Goal: Navigation & Orientation: Find specific page/section

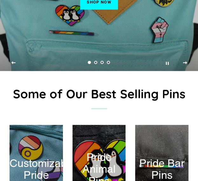
scroll to position [122, 0]
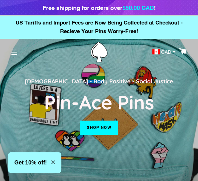
click at [17, 52] on span "button" at bounding box center [14, 52] width 6 height 1
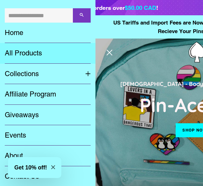
click at [36, 52] on link "All Products" at bounding box center [48, 53] width 96 height 20
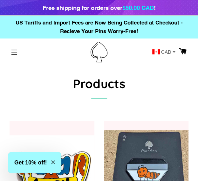
click at [11, 55] on button "Site navigation" at bounding box center [14, 52] width 16 height 16
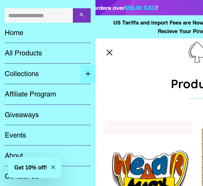
click at [85, 75] on span "button" at bounding box center [87, 74] width 5 height 9
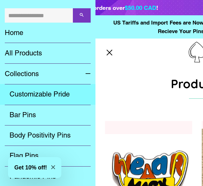
click at [71, 91] on link "Customizable Pride" at bounding box center [48, 94] width 96 height 20
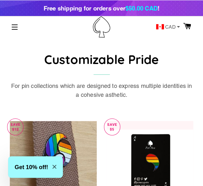
scroll to position [20, 0]
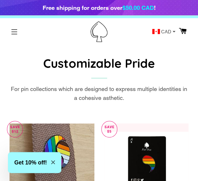
click at [12, 29] on span "button" at bounding box center [14, 29] width 6 height 1
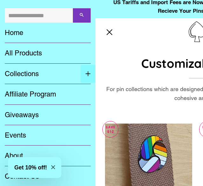
click at [85, 73] on span "button" at bounding box center [87, 74] width 5 height 9
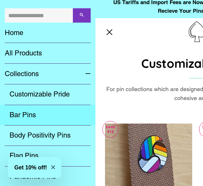
click at [48, 112] on link "Bar Pins" at bounding box center [48, 115] width 96 height 20
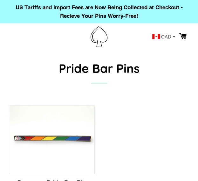
click at [94, 100] on div "Pride Bar Pins Progress Pride Bar Pin 57 reviews — Regular price $17.49" at bounding box center [99, 139] width 179 height 159
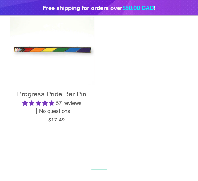
scroll to position [0, 3]
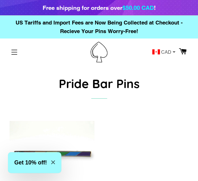
click at [6, 49] on button "Site navigation" at bounding box center [14, 52] width 16 height 16
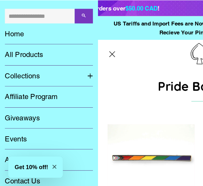
scroll to position [0, 0]
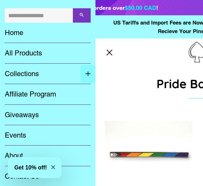
click at [85, 71] on span "button" at bounding box center [87, 74] width 5 height 9
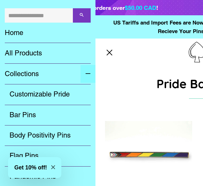
scroll to position [25, 0]
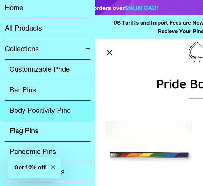
click at [45, 109] on link "Body Positivity Pins" at bounding box center [48, 110] width 96 height 20
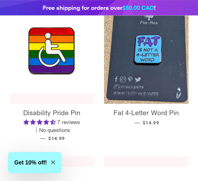
scroll to position [0, 3]
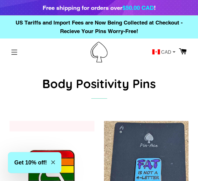
click at [14, 50] on span "button" at bounding box center [14, 50] width 6 height 1
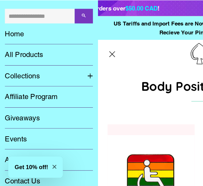
scroll to position [0, 0]
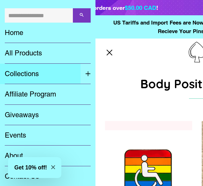
click at [56, 72] on link "Collections" at bounding box center [40, 74] width 81 height 20
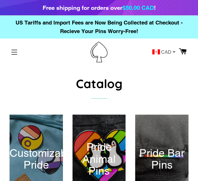
click at [17, 51] on button "Site navigation" at bounding box center [14, 52] width 16 height 16
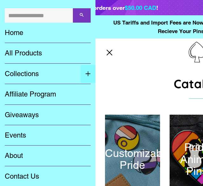
click at [85, 75] on span "button" at bounding box center [87, 74] width 5 height 9
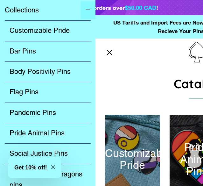
scroll to position [64, 0]
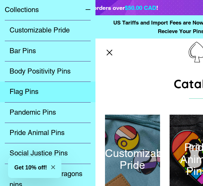
click at [38, 91] on link "Flag Pins" at bounding box center [48, 92] width 96 height 20
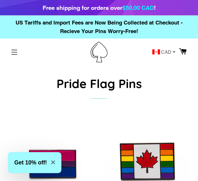
click at [15, 52] on span "button" at bounding box center [14, 52] width 6 height 1
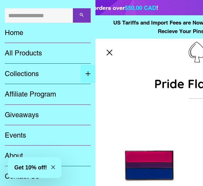
click at [85, 73] on span "button" at bounding box center [87, 74] width 5 height 9
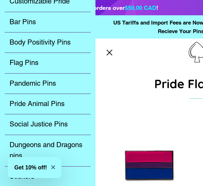
scroll to position [94, 0]
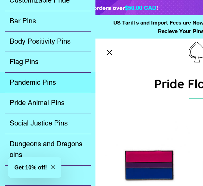
click at [62, 82] on link "Pandemic Pins" at bounding box center [48, 82] width 96 height 20
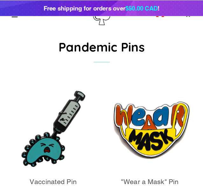
scroll to position [22, 0]
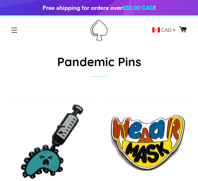
click at [16, 32] on span "button" at bounding box center [14, 32] width 6 height 1
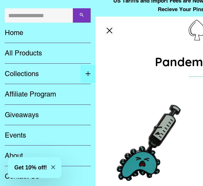
click at [85, 73] on span "button" at bounding box center [87, 74] width 5 height 9
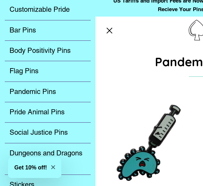
scroll to position [88, 0]
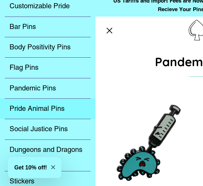
click at [53, 107] on link "Pride Animal Pins" at bounding box center [48, 108] width 96 height 20
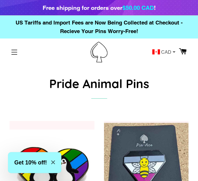
click at [14, 48] on button "Site navigation" at bounding box center [14, 52] width 16 height 16
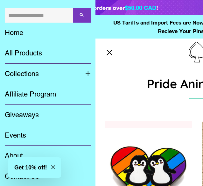
scroll to position [8, 0]
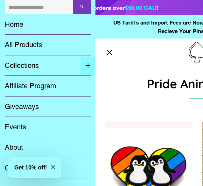
click at [85, 63] on span "button" at bounding box center [87, 65] width 5 height 9
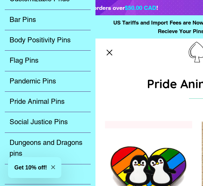
scroll to position [104, 0]
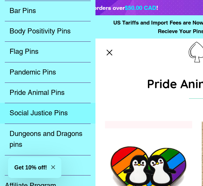
click at [56, 118] on link "Social Justice Pins" at bounding box center [48, 113] width 96 height 20
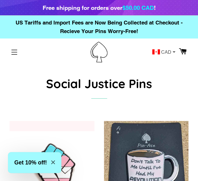
click at [13, 55] on button "Site navigation" at bounding box center [14, 52] width 16 height 16
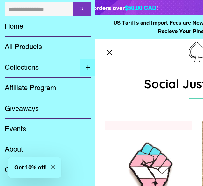
click at [85, 67] on span "button" at bounding box center [87, 67] width 5 height 9
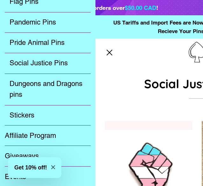
scroll to position [156, 0]
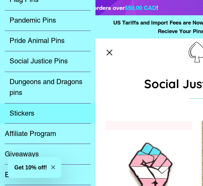
click at [59, 114] on link "Stickers" at bounding box center [48, 113] width 96 height 20
